Goal: Task Accomplishment & Management: Complete application form

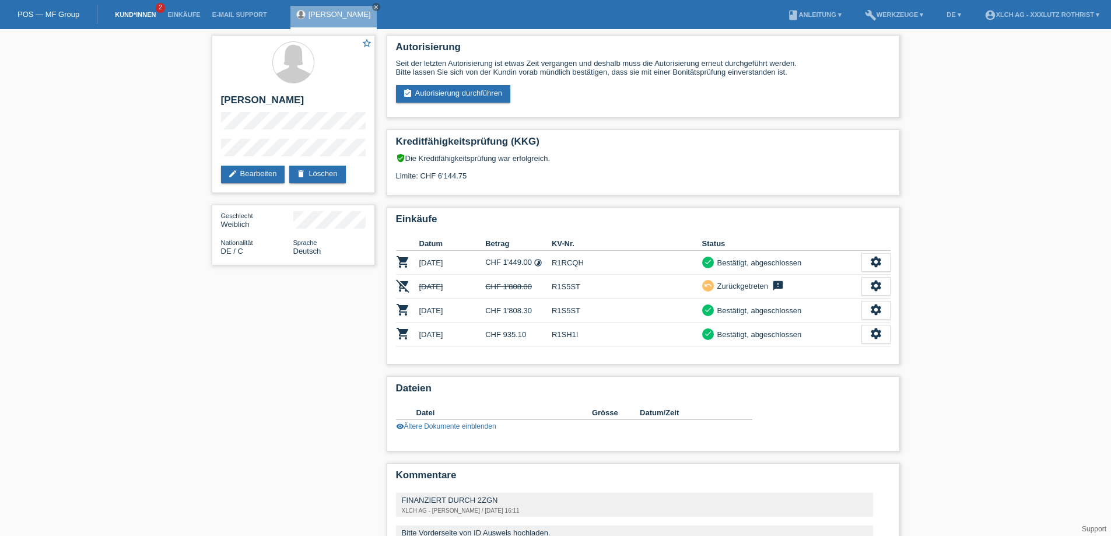
click at [127, 15] on link "Kund*innen" at bounding box center [135, 14] width 52 height 7
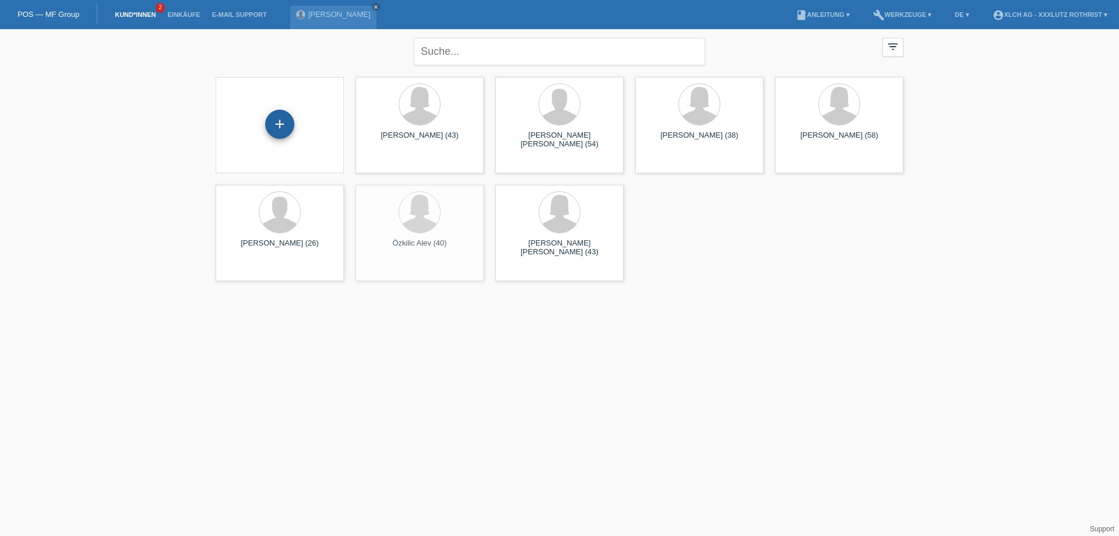
click at [290, 125] on div "+" at bounding box center [280, 124] width 28 height 20
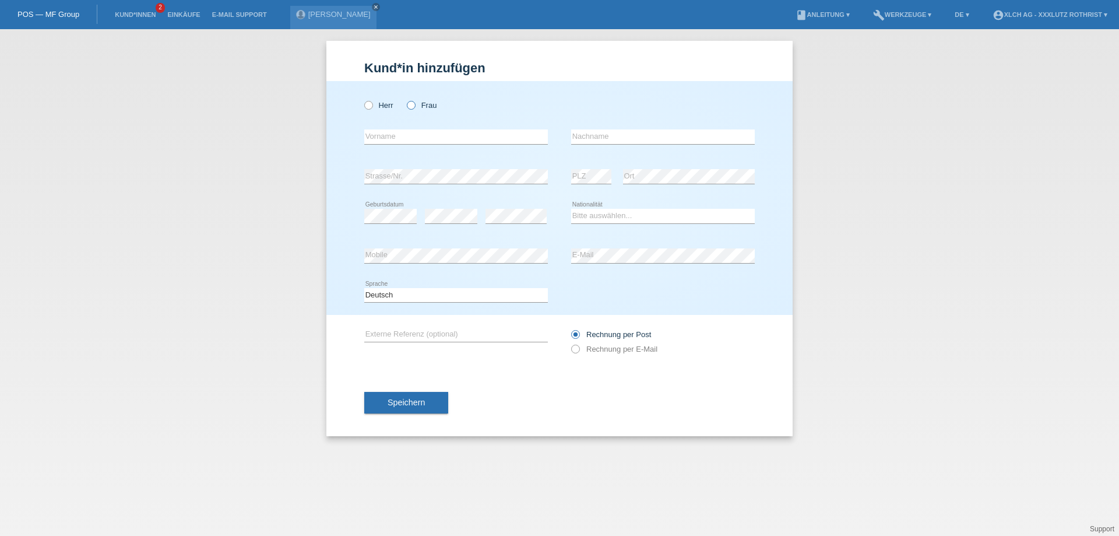
click at [405, 99] on icon at bounding box center [405, 99] width 0 height 0
click at [409, 104] on input "Frau" at bounding box center [411, 105] width 8 height 8
radio input "true"
click at [418, 133] on input "text" at bounding box center [456, 136] width 184 height 15
type input "[PERSON_NAME]"
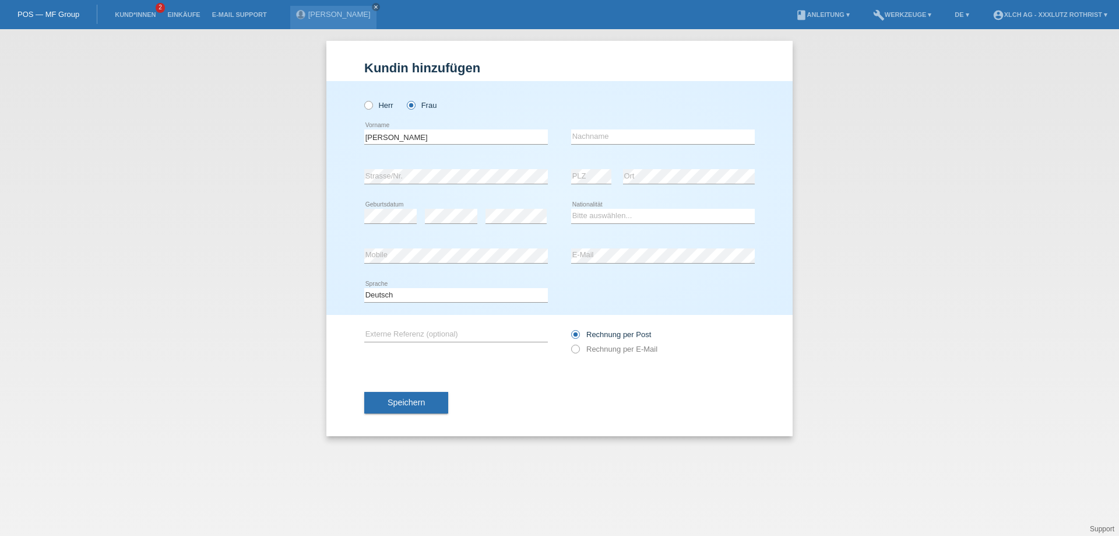
click at [604, 129] on div "error Nachname" at bounding box center [663, 137] width 184 height 40
click at [605, 137] on input "text" at bounding box center [663, 136] width 184 height 15
type input "Metin"
click at [603, 217] on select "Bitte auswählen... Schweiz Deutschland Liechtenstein Österreich ------------ Af…" at bounding box center [663, 216] width 184 height 14
select select "CH"
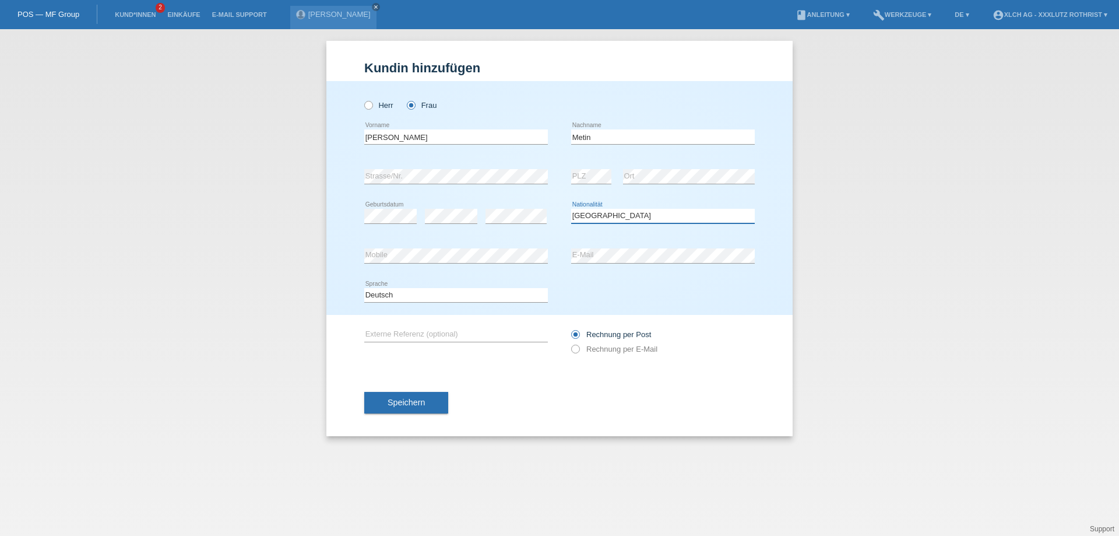
click at [571, 209] on select "Bitte auswählen... Schweiz Deutschland Liechtenstein Österreich ------------ Af…" at bounding box center [663, 216] width 184 height 14
click at [623, 348] on label "Rechnung per E-Mail" at bounding box center [614, 349] width 86 height 9
click at [579, 348] on input "Rechnung per E-Mail" at bounding box center [575, 352] width 8 height 15
radio input "true"
click at [426, 398] on button "Speichern" at bounding box center [406, 403] width 84 height 22
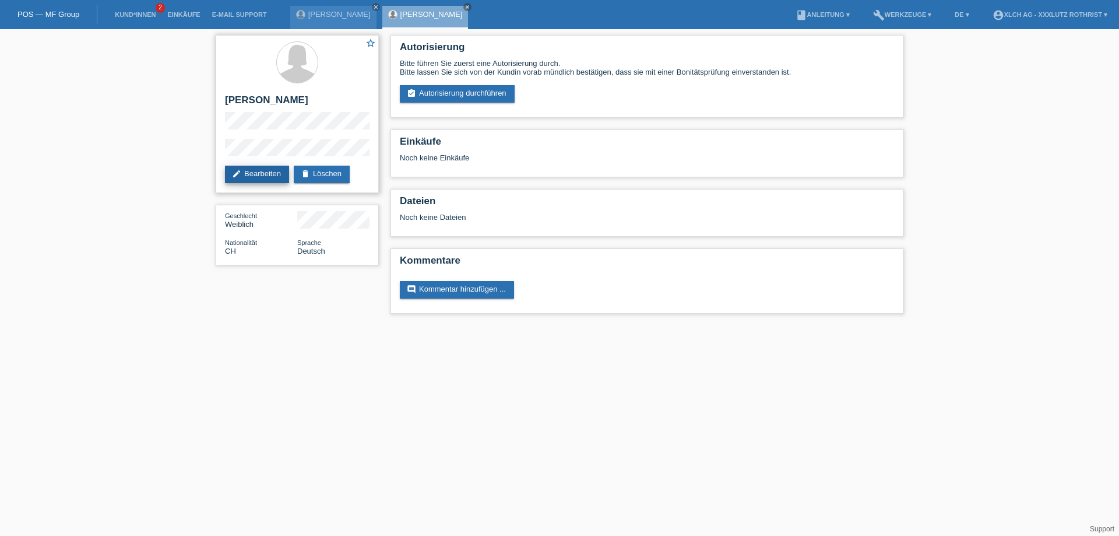
click at [278, 169] on link "edit Bearbeiten" at bounding box center [257, 174] width 64 height 17
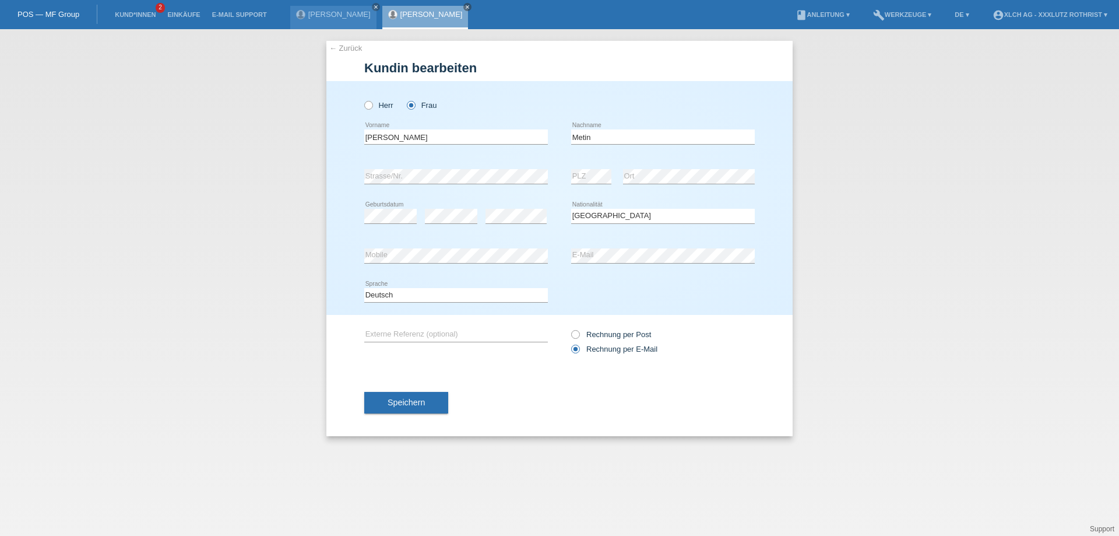
select select "CH"
click at [584, 329] on div "Rechnung per Post Rechnung per E-Mail" at bounding box center [663, 341] width 184 height 29
click at [580, 335] on label "Rechnung per Post" at bounding box center [611, 334] width 80 height 9
click at [579, 335] on input "Rechnung per Post" at bounding box center [575, 337] width 8 height 15
radio input "true"
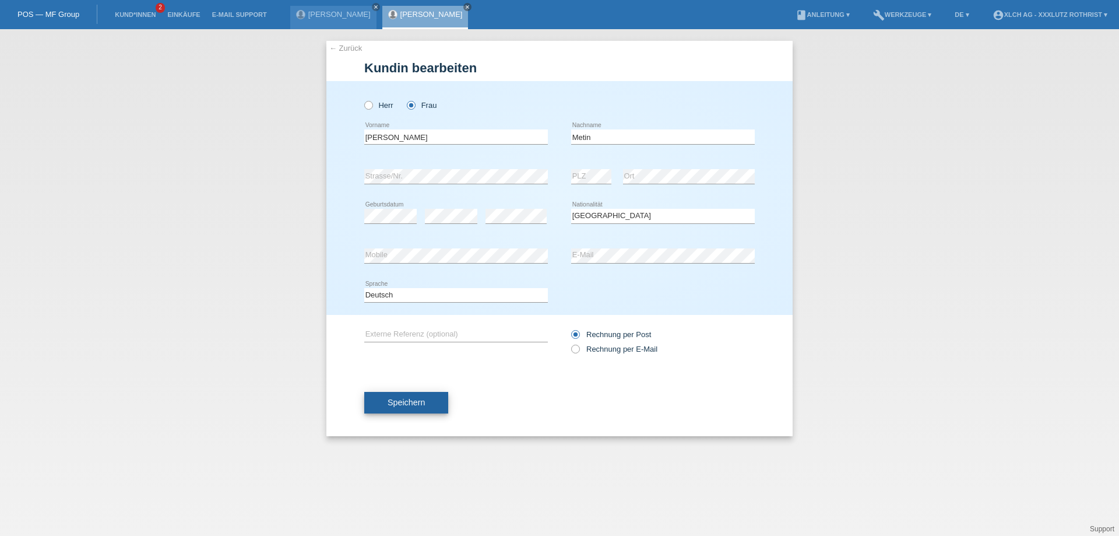
click at [419, 403] on span "Speichern" at bounding box center [406, 402] width 37 height 9
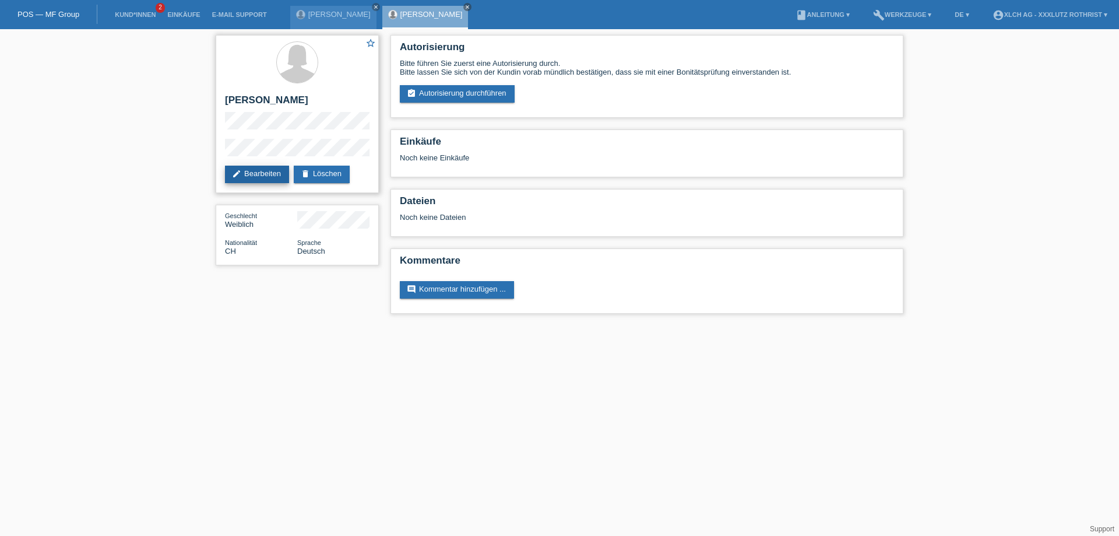
click at [250, 169] on link "edit Bearbeiten" at bounding box center [257, 174] width 64 height 17
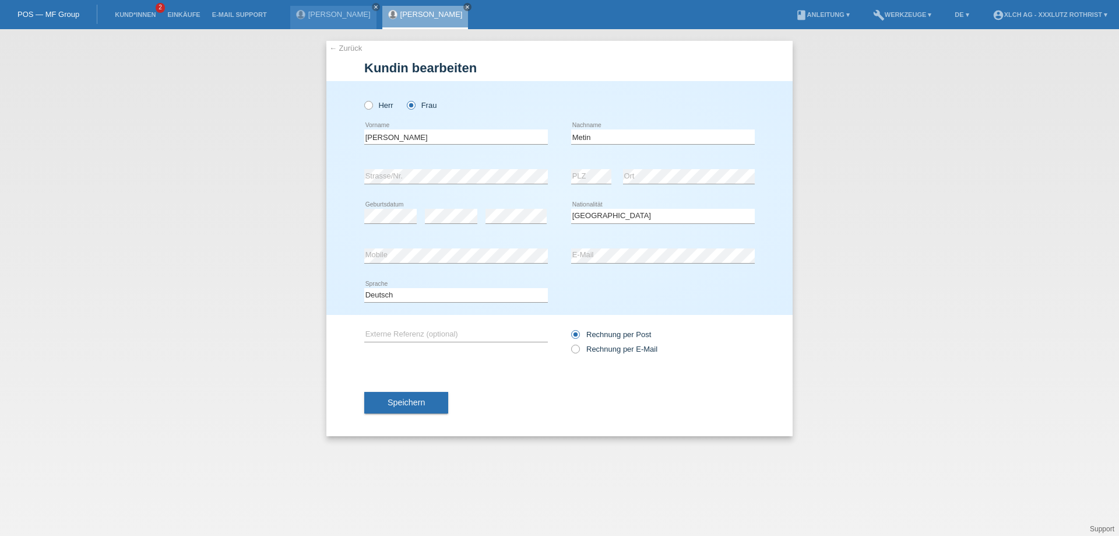
select select "CH"
click at [606, 349] on label "Rechnung per E-Mail" at bounding box center [614, 349] width 86 height 9
click at [579, 349] on input "Rechnung per E-Mail" at bounding box center [575, 352] width 8 height 15
radio input "true"
click at [402, 398] on span "Speichern" at bounding box center [406, 402] width 37 height 9
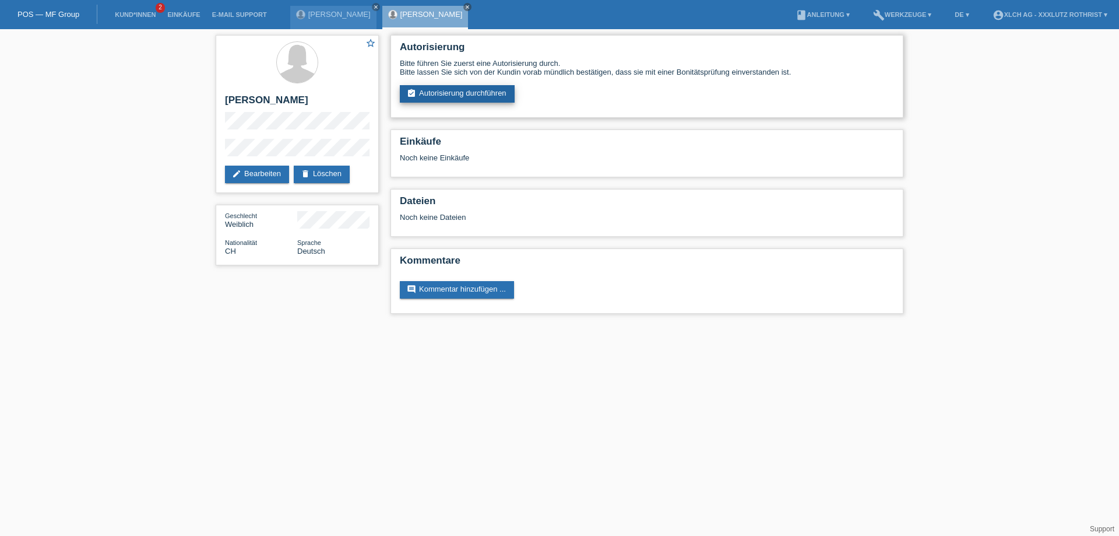
click at [455, 92] on link "assignment_turned_in Autorisierung durchführen" at bounding box center [457, 93] width 115 height 17
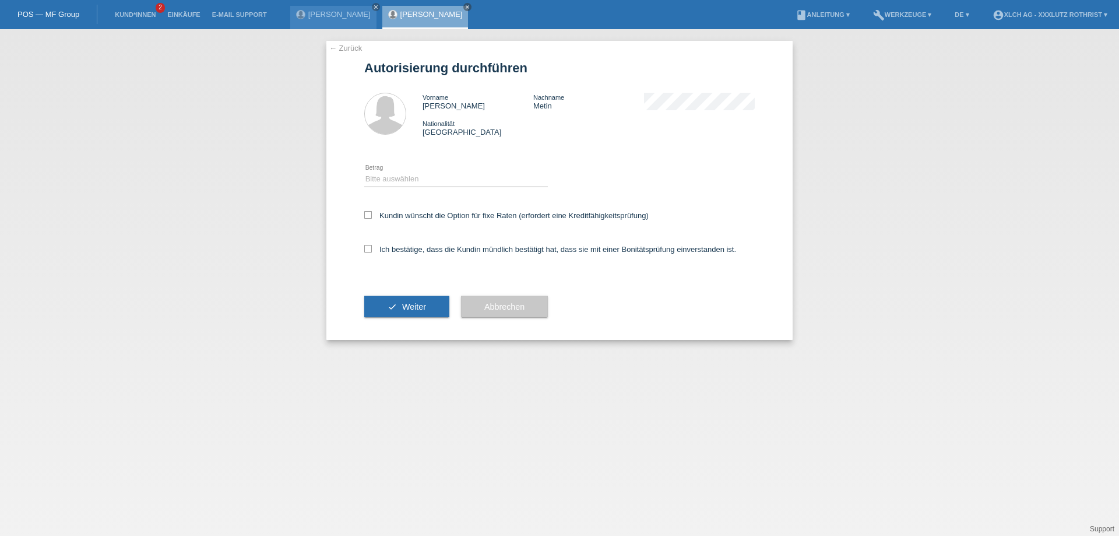
click at [435, 172] on div "Bitte auswählen CHF 1.00 - CHF 499.00 CHF 500.00 - CHF 1'999.00 CHF 2'000.00 - …" at bounding box center [456, 180] width 184 height 40
click at [436, 185] on select "Bitte auswählen CHF 1.00 - CHF 499.00 CHF 500.00 - CHF 1'999.00 CHF 2'000.00 - …" at bounding box center [456, 179] width 184 height 14
select select "3"
click at [364, 172] on select "Bitte auswählen CHF 1.00 - CHF 499.00 CHF 500.00 - CHF 1'999.00 CHF 2'000.00 - …" at bounding box center [456, 179] width 184 height 14
click at [413, 250] on label "Ich bestätige, dass die Kundin mündlich bestätigt hat, dass sie mit einer Bonit…" at bounding box center [550, 249] width 372 height 9
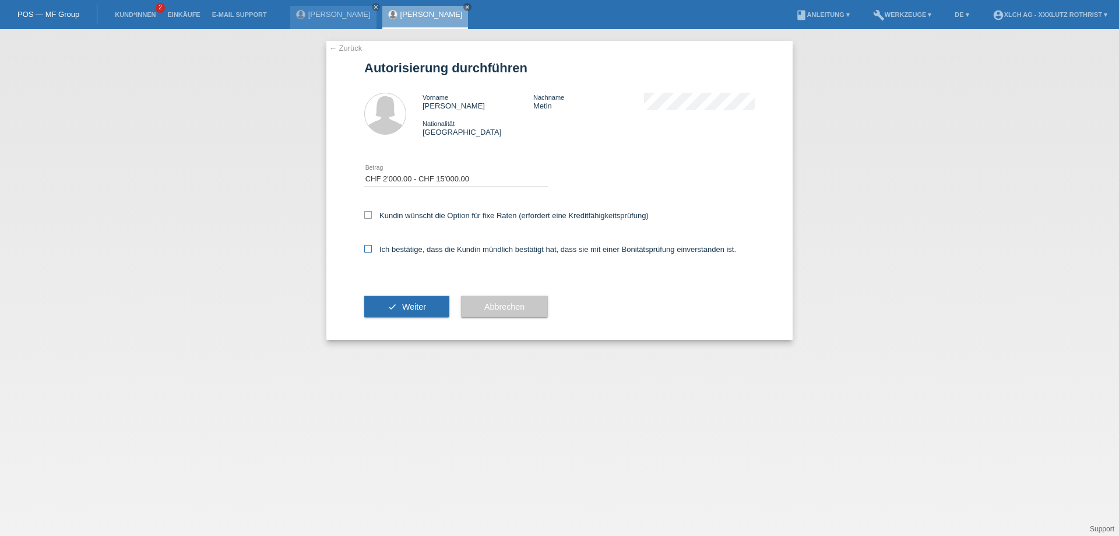
click at [372, 250] on input "Ich bestätige, dass die Kundin mündlich bestätigt hat, dass sie mit einer Bonit…" at bounding box center [368, 249] width 8 height 8
checkbox input "true"
click at [429, 213] on label "Kundin wünscht die Option für fixe Raten (erfordert eine Kreditfähigkeitsprüfun…" at bounding box center [506, 215] width 285 height 9
click at [372, 213] on input "Kundin wünscht die Option für fixe Raten (erfordert eine Kreditfähigkeitsprüfun…" at bounding box center [368, 215] width 8 height 8
checkbox input "true"
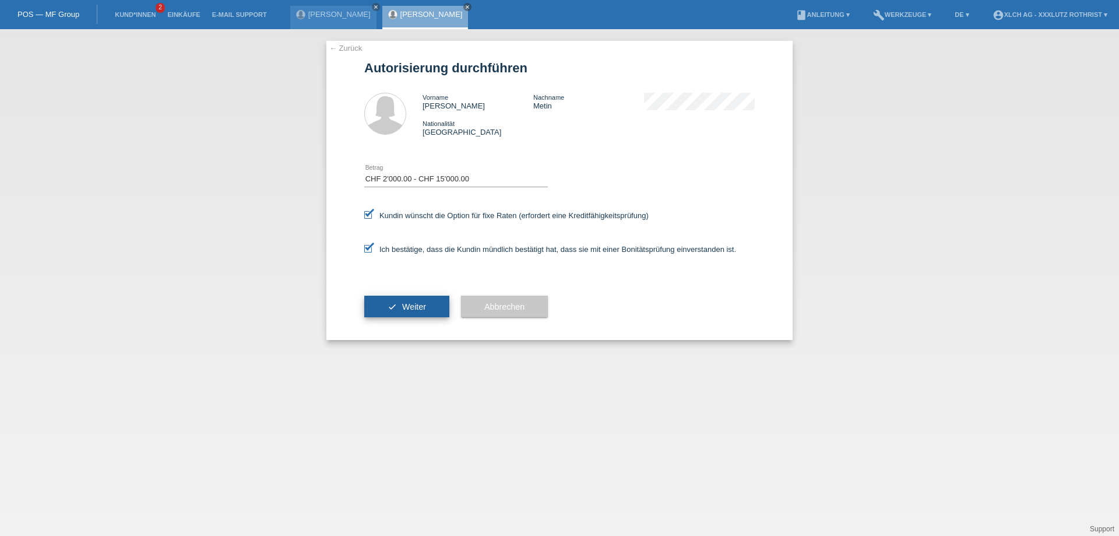
click at [405, 303] on span "Weiter" at bounding box center [414, 306] width 24 height 9
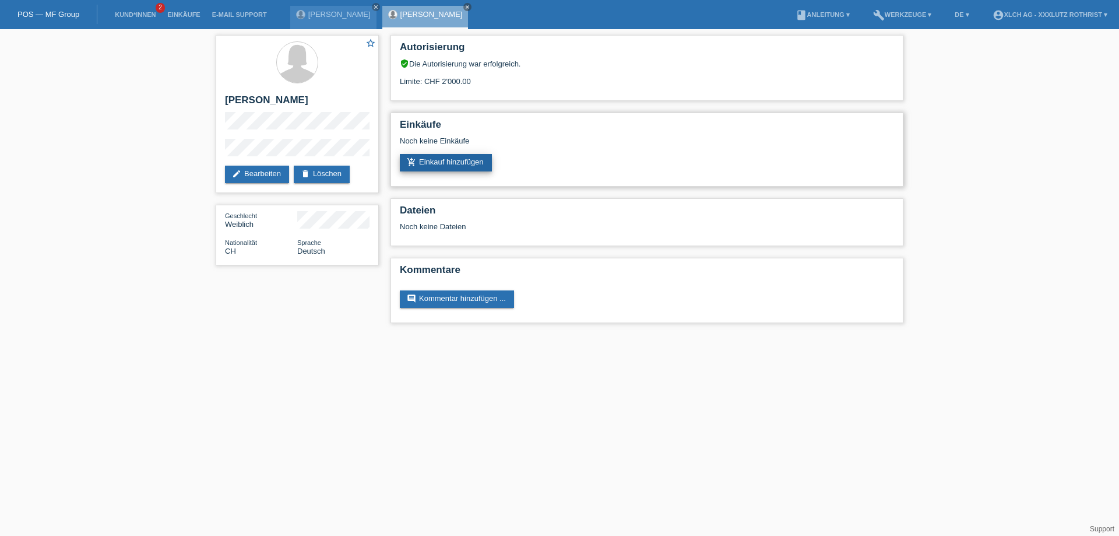
click at [460, 167] on link "add_shopping_cart Einkauf hinzufügen" at bounding box center [446, 162] width 92 height 17
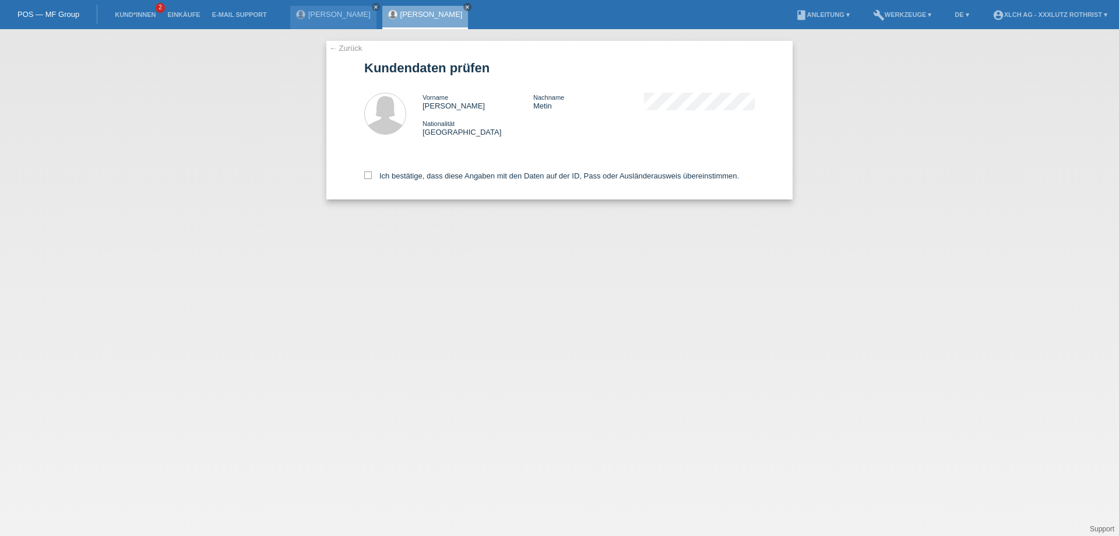
click at [334, 47] on link "← Zurück" at bounding box center [345, 48] width 33 height 9
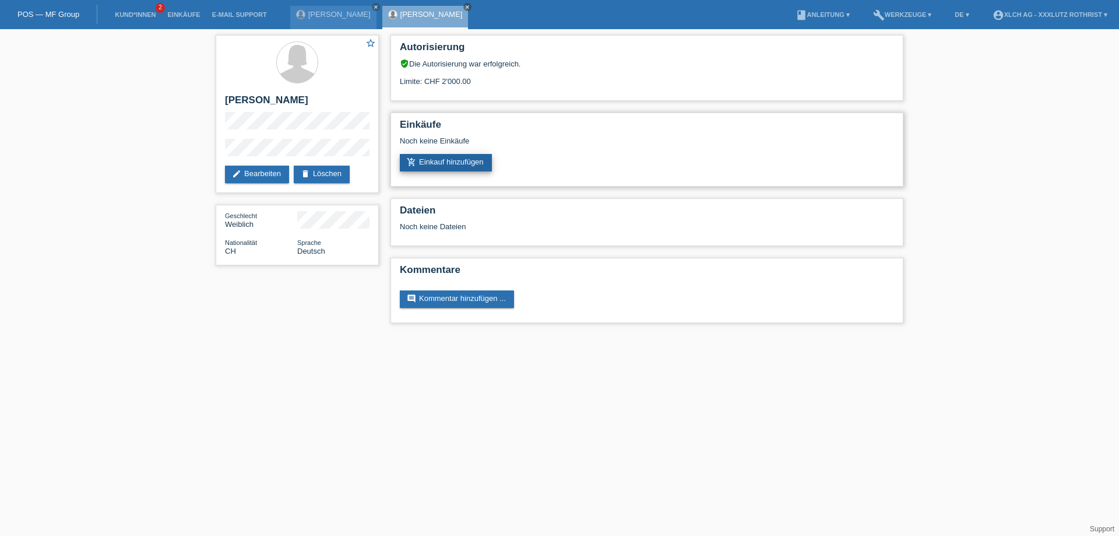
click at [423, 160] on link "add_shopping_cart Einkauf hinzufügen" at bounding box center [446, 162] width 92 height 17
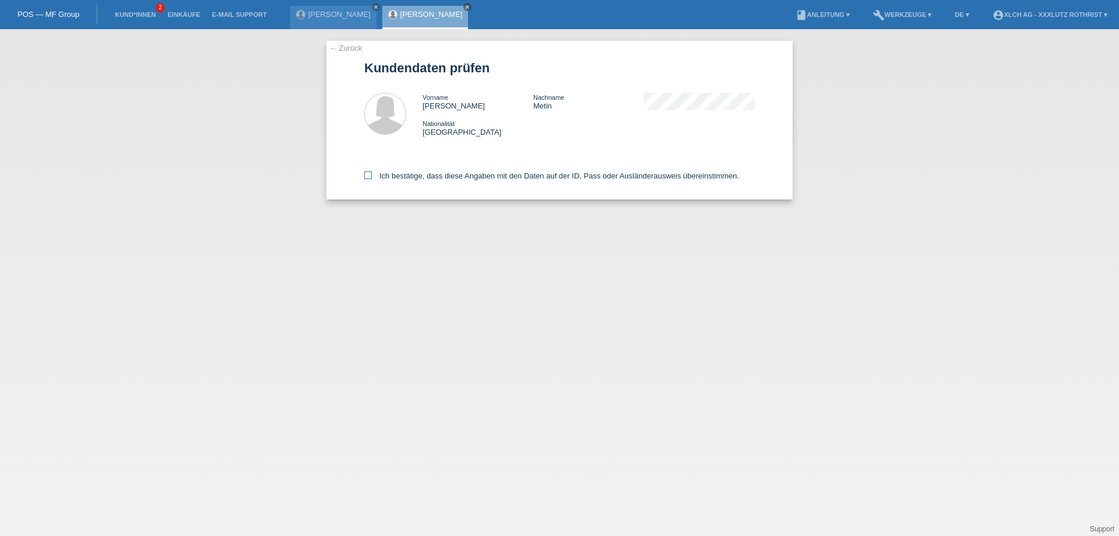
click at [433, 177] on label "Ich bestätige, dass diese Angaben mit den Daten auf der ID, Pass oder Ausländer…" at bounding box center [551, 175] width 375 height 9
click at [372, 177] on input "Ich bestätige, dass diese Angaben mit den Daten auf der ID, Pass oder Ausländer…" at bounding box center [368, 175] width 8 height 8
checkbox input "true"
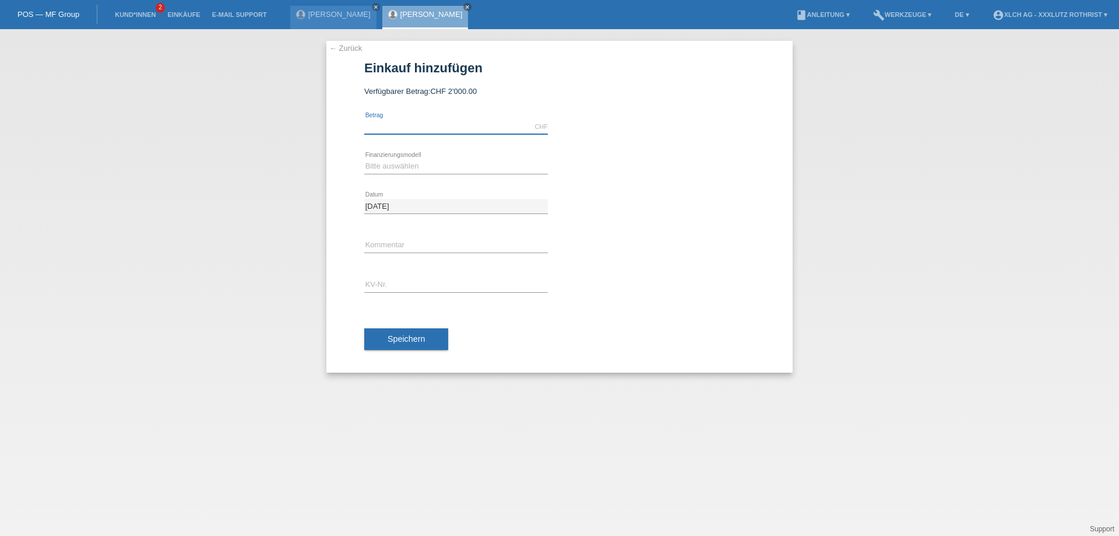
click at [422, 131] on input "text" at bounding box center [456, 127] width 184 height 15
type input "1499.00"
click at [424, 163] on select "Bitte auswählen Kauf auf Rechnung mit Teilzahlungsoption Fixe Raten - Zinsübern…" at bounding box center [456, 166] width 184 height 14
click at [364, 159] on select "Bitte auswählen Kauf auf Rechnung mit Teilzahlungsoption Fixe Raten - Zinsübern…" at bounding box center [456, 166] width 184 height 14
click at [479, 167] on select "Bitte auswählen Kauf auf Rechnung mit Teilzahlungsoption Fixe Raten - Zinsübern…" at bounding box center [456, 166] width 184 height 14
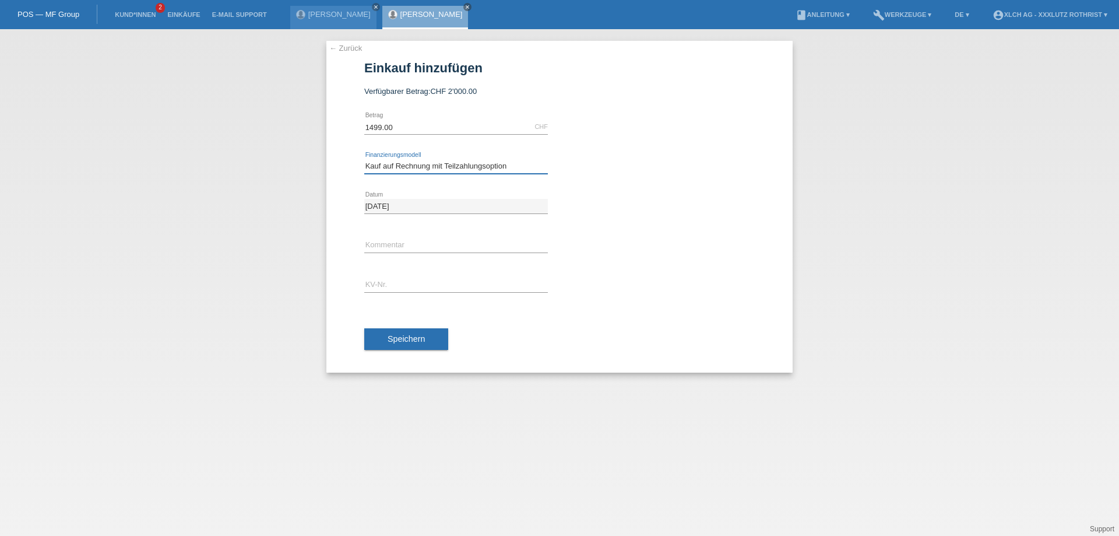
click at [405, 164] on select "Bitte auswählen Kauf auf Rechnung mit Teilzahlungsoption Fixe Raten - Zinsübern…" at bounding box center [456, 166] width 184 height 14
click at [411, 163] on select "Bitte auswählen Kauf auf Rechnung mit Teilzahlungsoption Fixe Raten - Zinsübern…" at bounding box center [456, 166] width 184 height 14
select select "109"
click at [364, 159] on select "Bitte auswählen Kauf auf Rechnung mit Teilzahlungsoption Fixe Raten - Zinsübern…" at bounding box center [456, 166] width 184 height 14
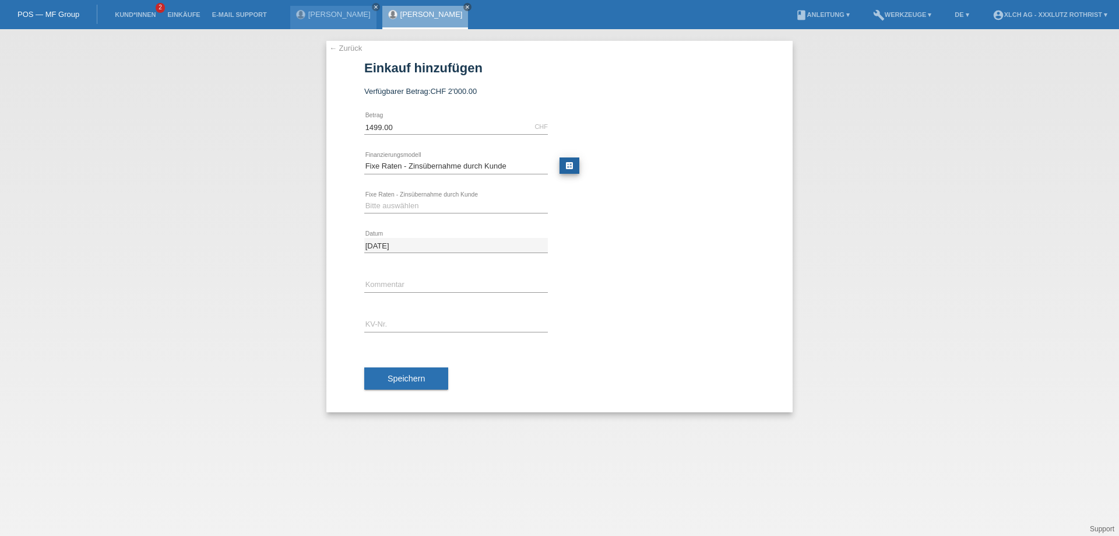
click at [567, 164] on link "calculate" at bounding box center [570, 165] width 20 height 16
type input "1499.00"
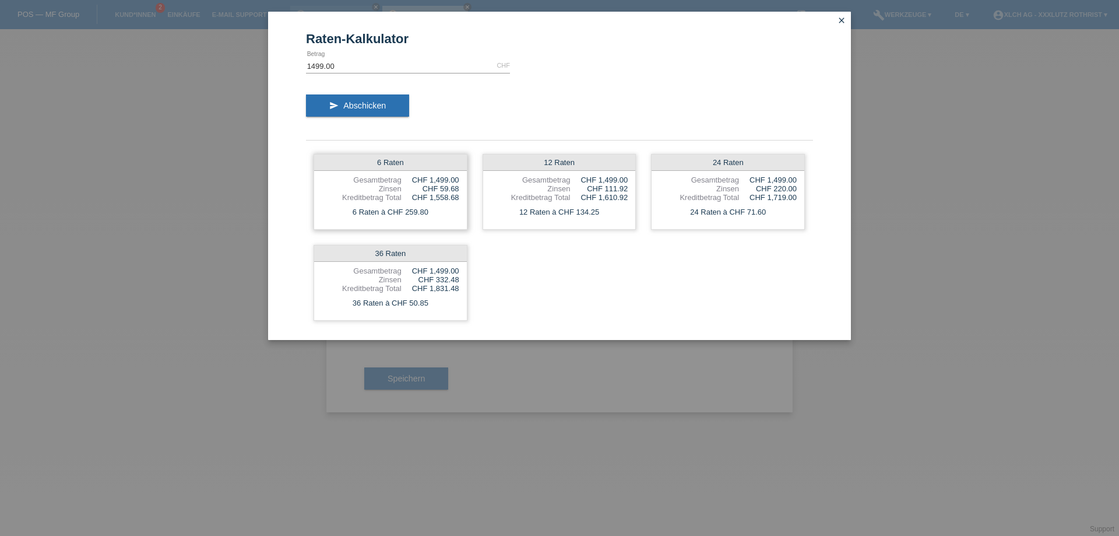
drag, startPoint x: 434, startPoint y: 212, endPoint x: 406, endPoint y: 210, distance: 28.0
click at [406, 210] on div "6 Raten à CHF 259.80" at bounding box center [390, 212] width 153 height 15
click at [672, 222] on div "24 Raten Gesamtbetrag CHF 1,499.00 Zinsen CHF 220.00 Kreditbetrag Total CHF 1,7…" at bounding box center [728, 192] width 154 height 76
click at [841, 17] on icon "close" at bounding box center [841, 20] width 9 height 9
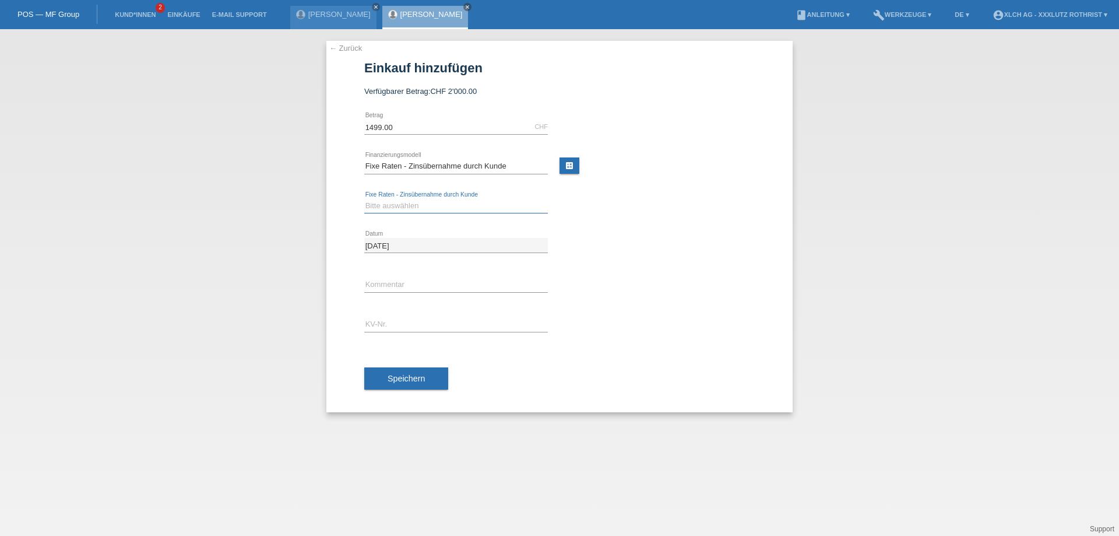
click at [398, 205] on select "Bitte auswählen 6 Raten 12 Raten 24 Raten 36 Raten" at bounding box center [456, 206] width 184 height 14
select select "315"
click at [364, 199] on select "Bitte auswählen 6 Raten 12 Raten 24 Raten 36 Raten" at bounding box center [456, 206] width 184 height 14
click at [409, 283] on input "text" at bounding box center [456, 285] width 184 height 15
type input "Finanziert durch 351M"
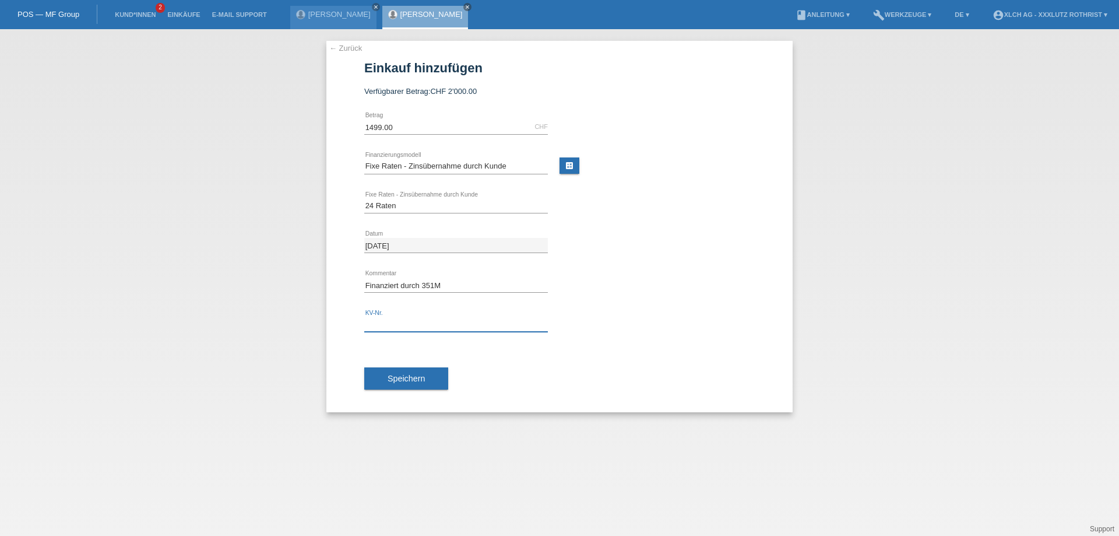
click at [441, 325] on input "text" at bounding box center [456, 324] width 184 height 15
type input "R1SJ5Z"
click at [389, 374] on span "Speichern" at bounding box center [406, 378] width 37 height 9
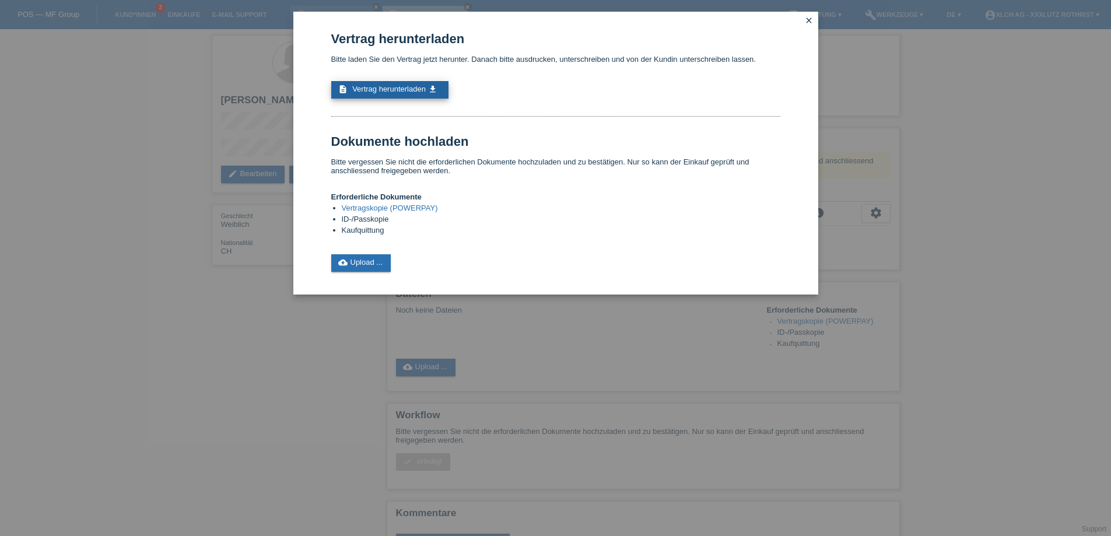
click at [408, 86] on span "Vertrag herunterladen" at bounding box center [388, 89] width 73 height 9
click at [812, 19] on icon "close" at bounding box center [808, 20] width 9 height 9
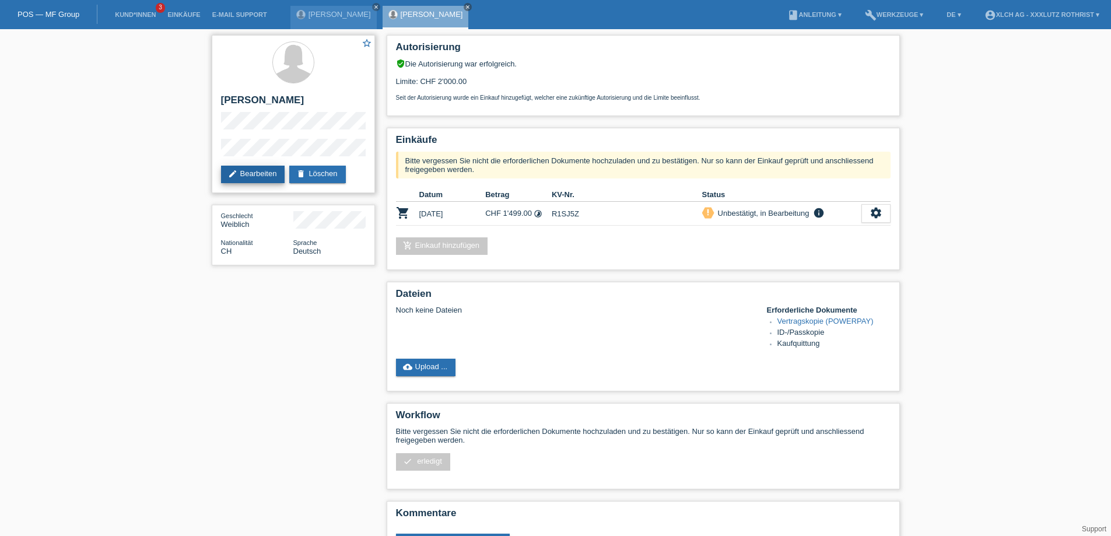
click at [249, 171] on link "edit Bearbeiten" at bounding box center [253, 174] width 64 height 17
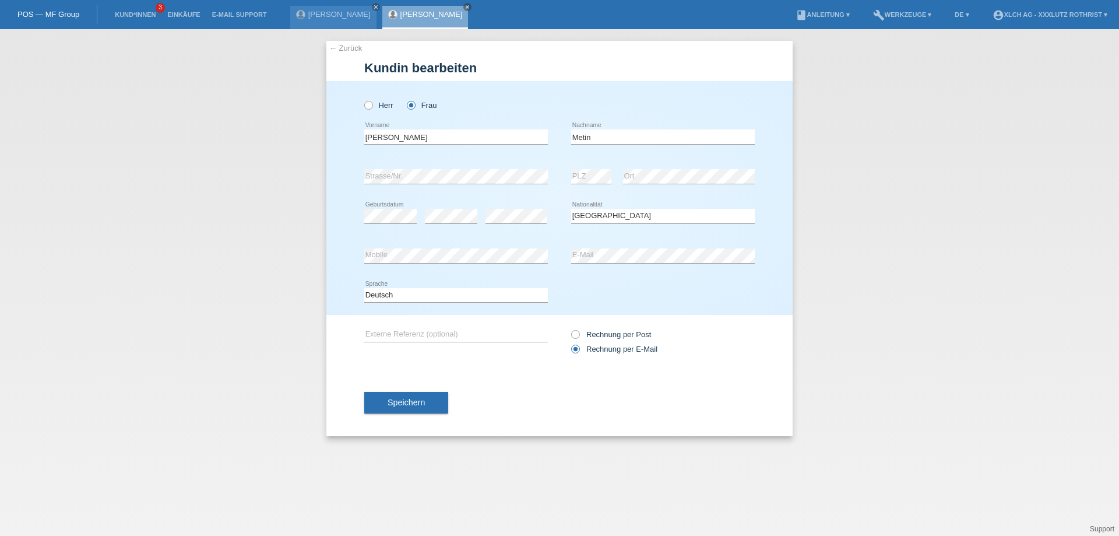
select select "CH"
click at [418, 399] on span "Speichern" at bounding box center [406, 402] width 37 height 9
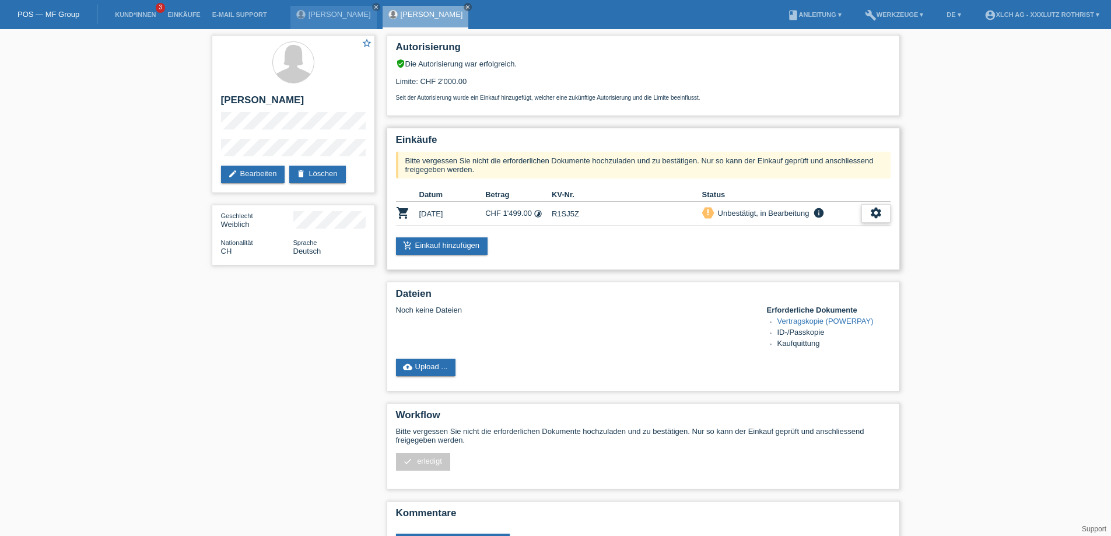
click at [871, 218] on icon "settings" at bounding box center [875, 212] width 13 height 13
click at [796, 265] on span "Vertrag herunterladen" at bounding box center [795, 266] width 77 height 14
click at [876, 206] on div "settings" at bounding box center [875, 213] width 29 height 19
click at [800, 268] on span "Vertrag herunterladen" at bounding box center [795, 266] width 77 height 14
